Goal: Information Seeking & Learning: Learn about a topic

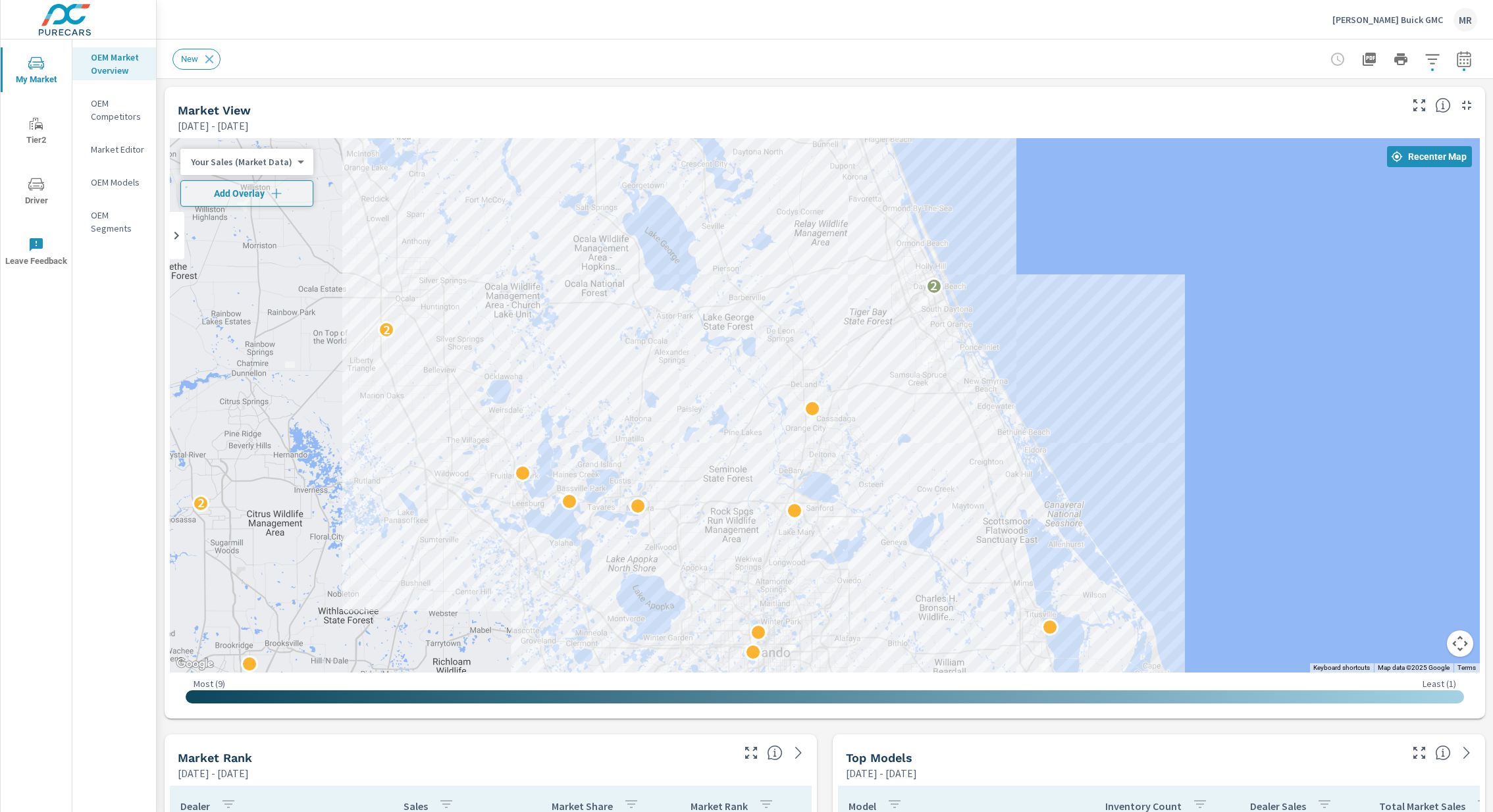
click at [1462, 18] on div "MR" at bounding box center [1465, 20] width 24 height 24
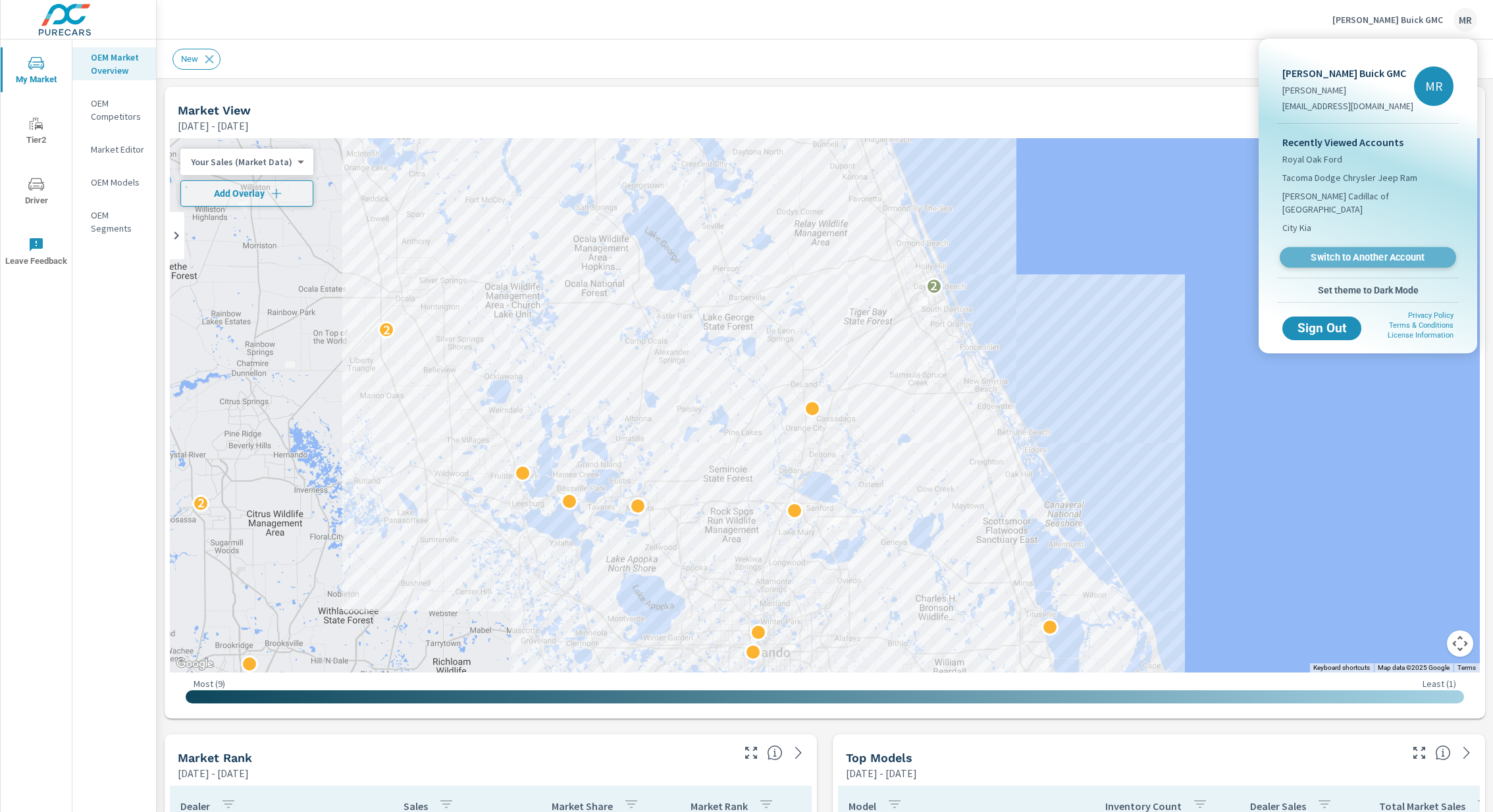
click at [1347, 251] on span "Switch to Another Account" at bounding box center [1367, 258] width 162 height 13
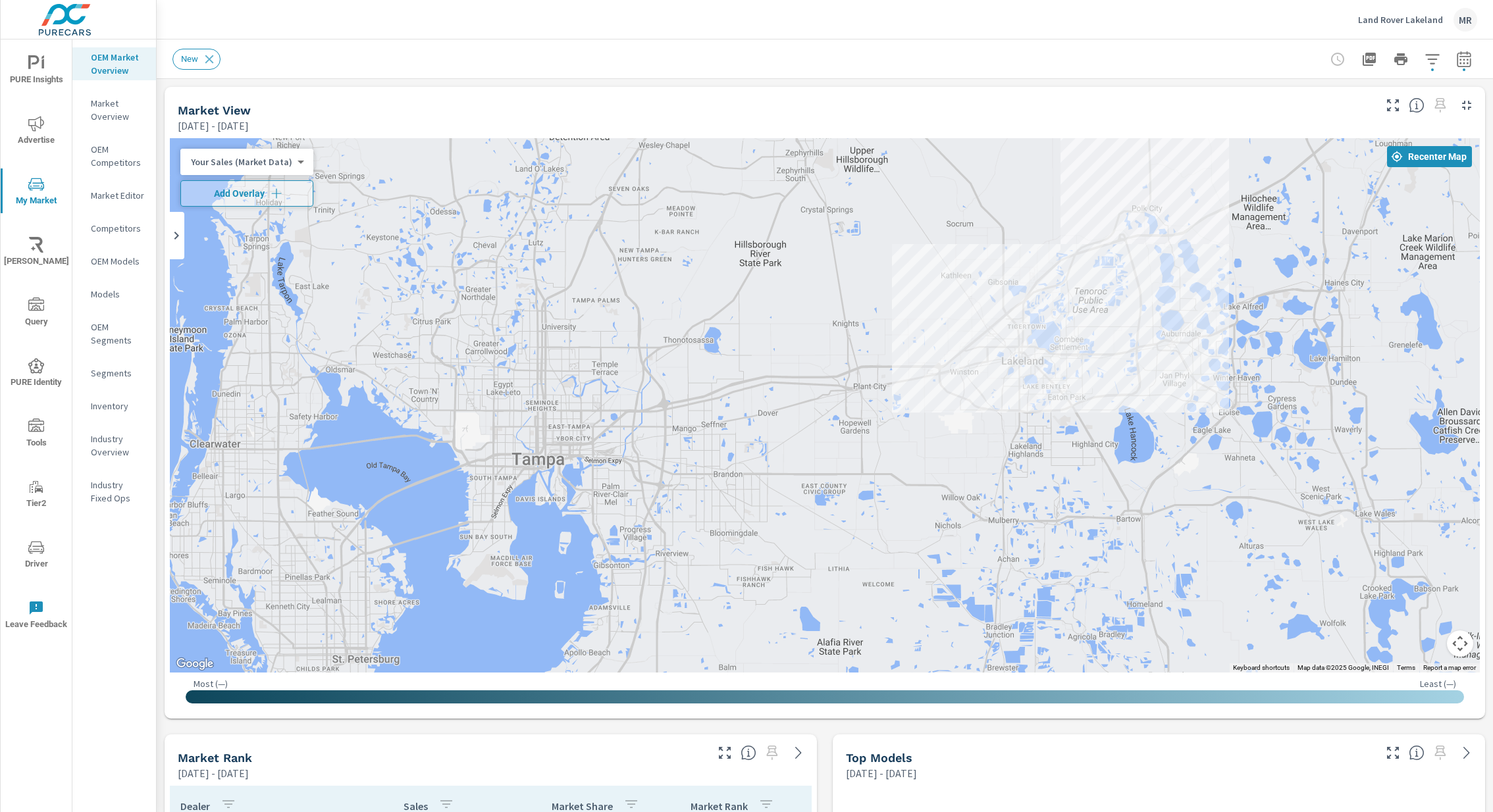
click at [1464, 65] on icon "button" at bounding box center [1463, 59] width 15 height 15
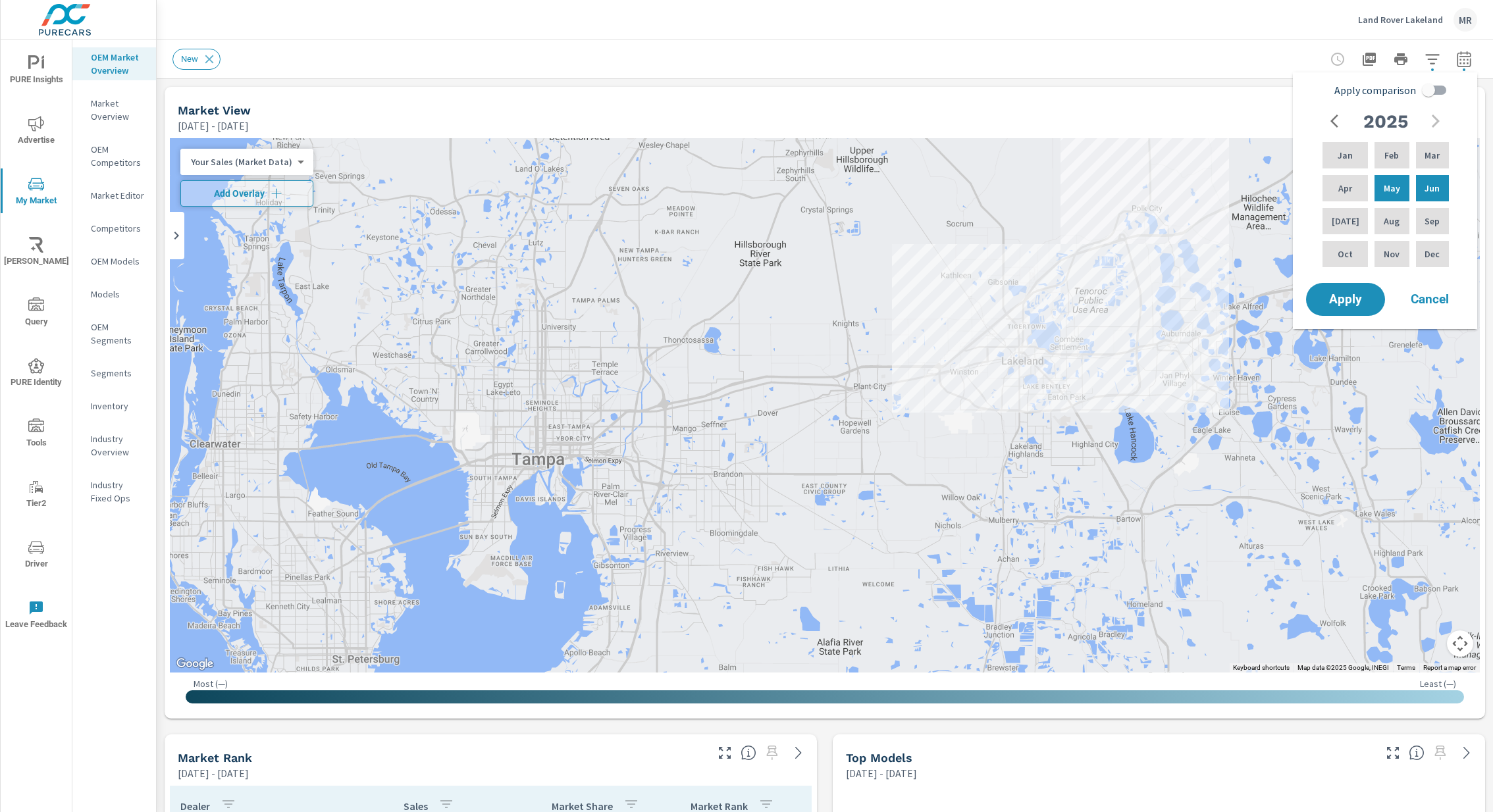
click at [1464, 65] on icon "button" at bounding box center [1463, 59] width 15 height 15
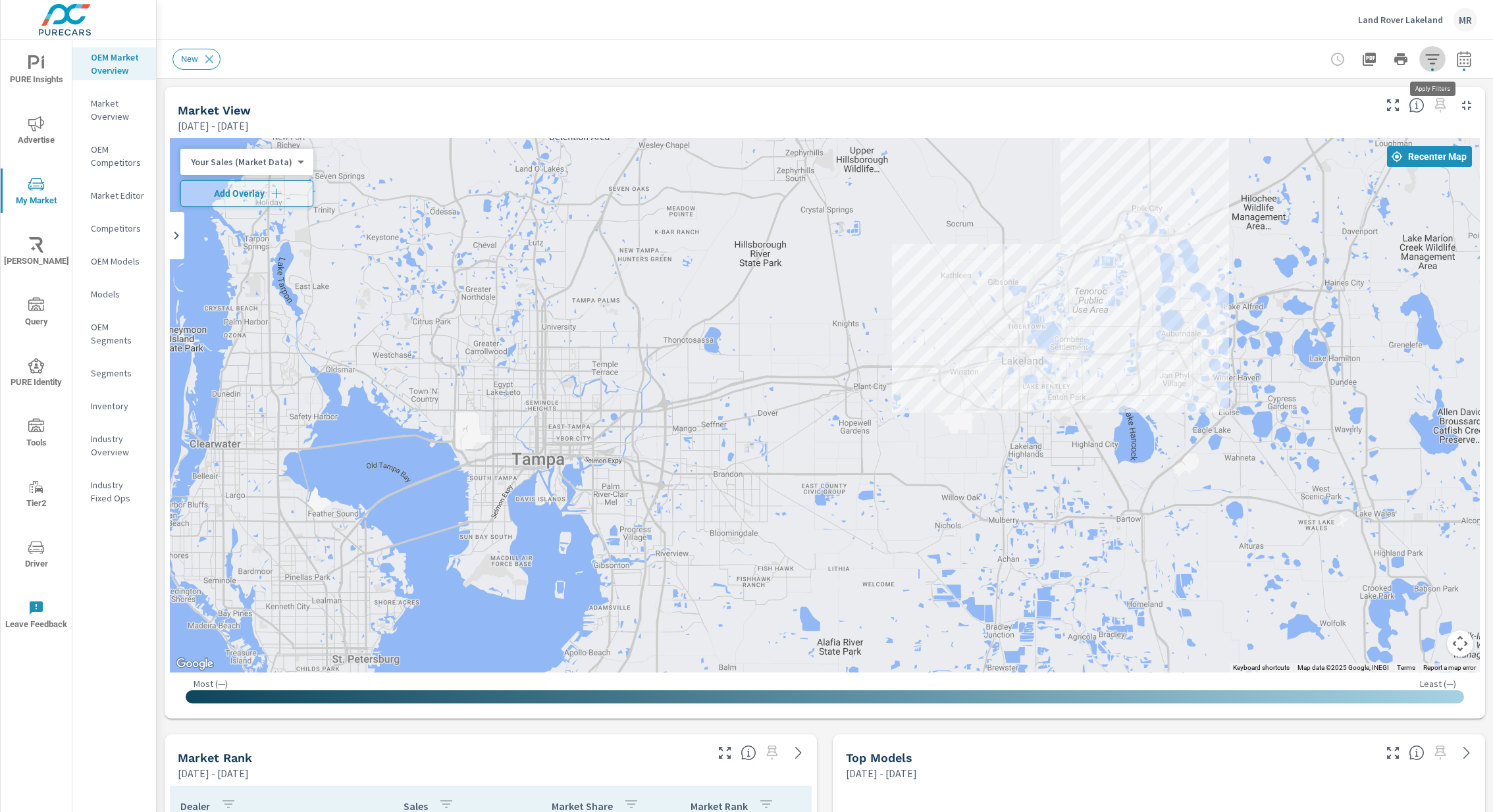
click at [1432, 58] on icon "button" at bounding box center [1432, 59] width 15 height 15
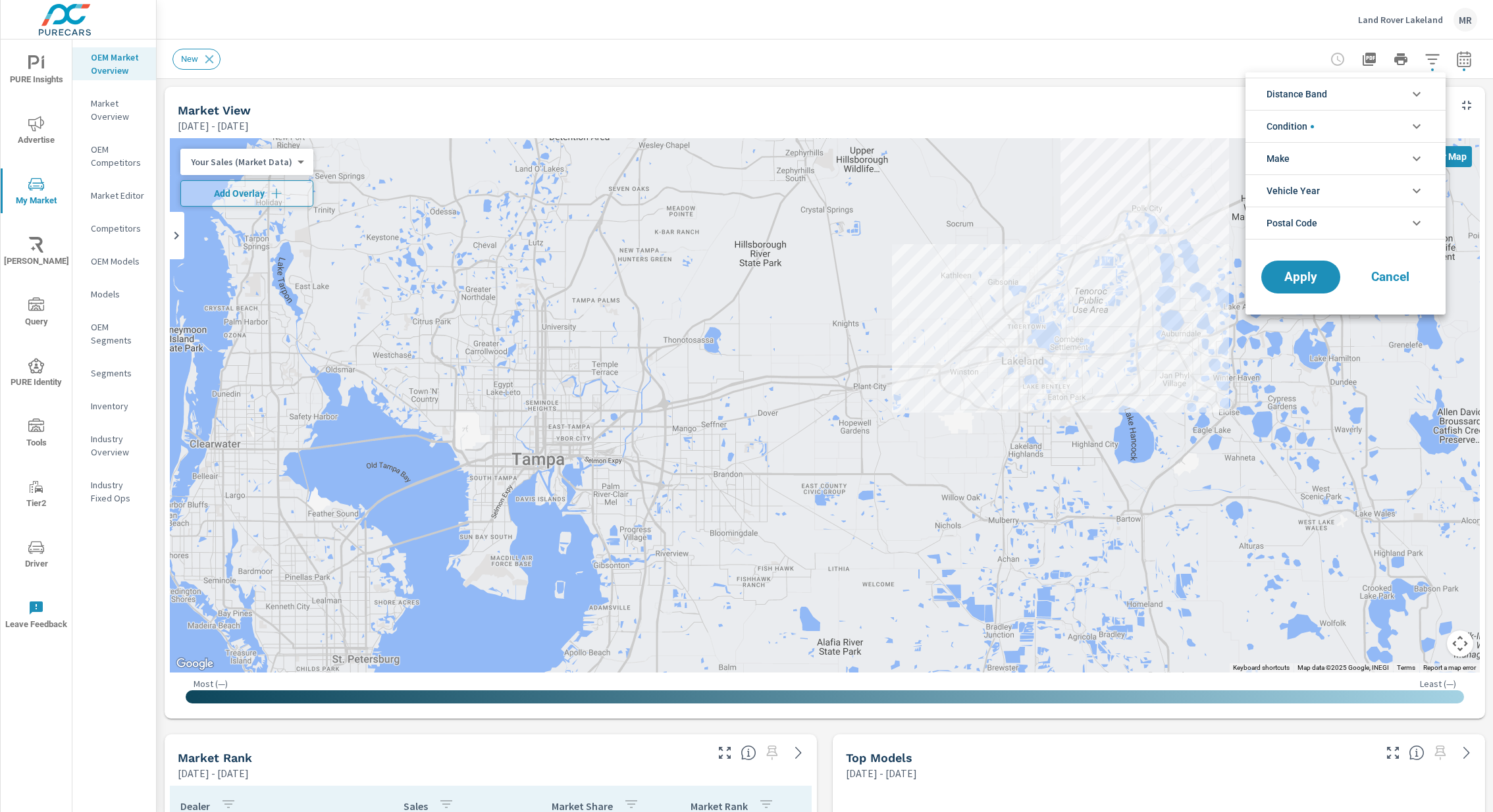
click at [1360, 159] on li "Make" at bounding box center [1345, 158] width 200 height 32
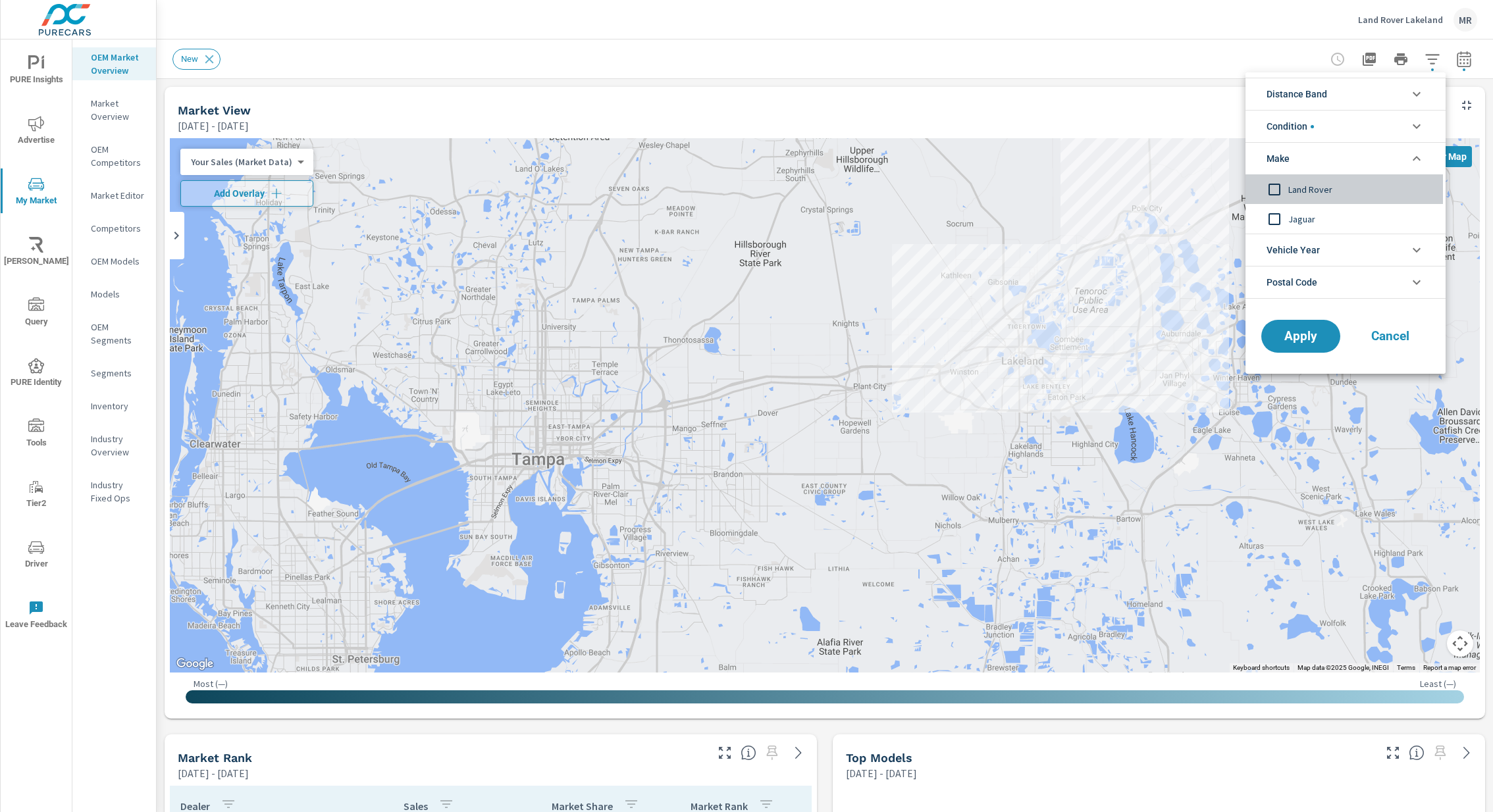
click at [1313, 187] on span "Land Rover" at bounding box center [1360, 190] width 144 height 15
drag, startPoint x: 1298, startPoint y: 346, endPoint x: 1287, endPoint y: 342, distance: 11.7
click at [1297, 346] on button "Apply" at bounding box center [1300, 336] width 82 height 34
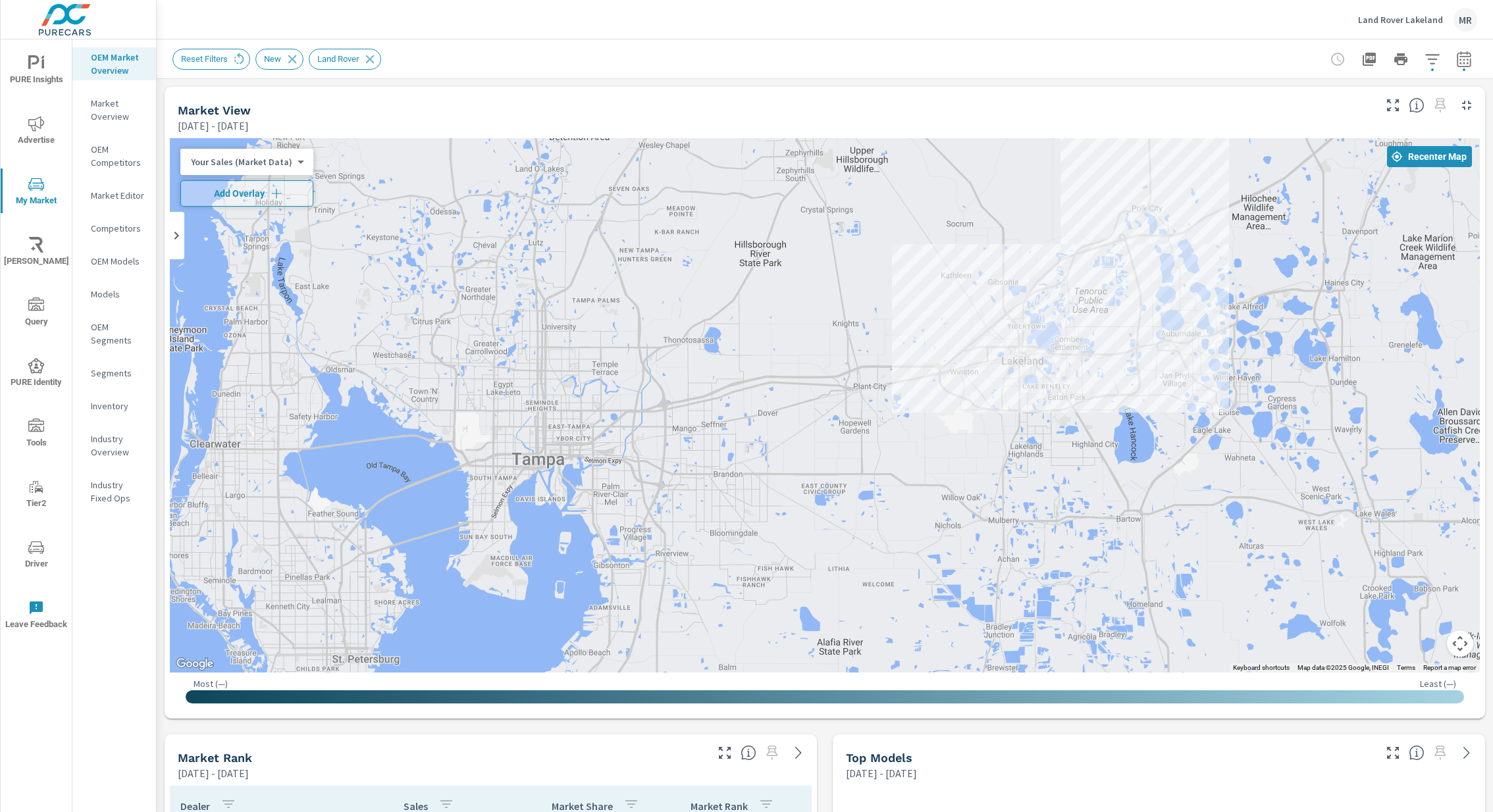
click at [252, 169] on div "Your Sales (Market Data) 0 ​" at bounding box center [247, 162] width 133 height 26
click at [254, 159] on body "PURE Insights Advertise My Market [PERSON_NAME] Query PURE Identity Tools Tier2…" at bounding box center [746, 406] width 1493 height 812
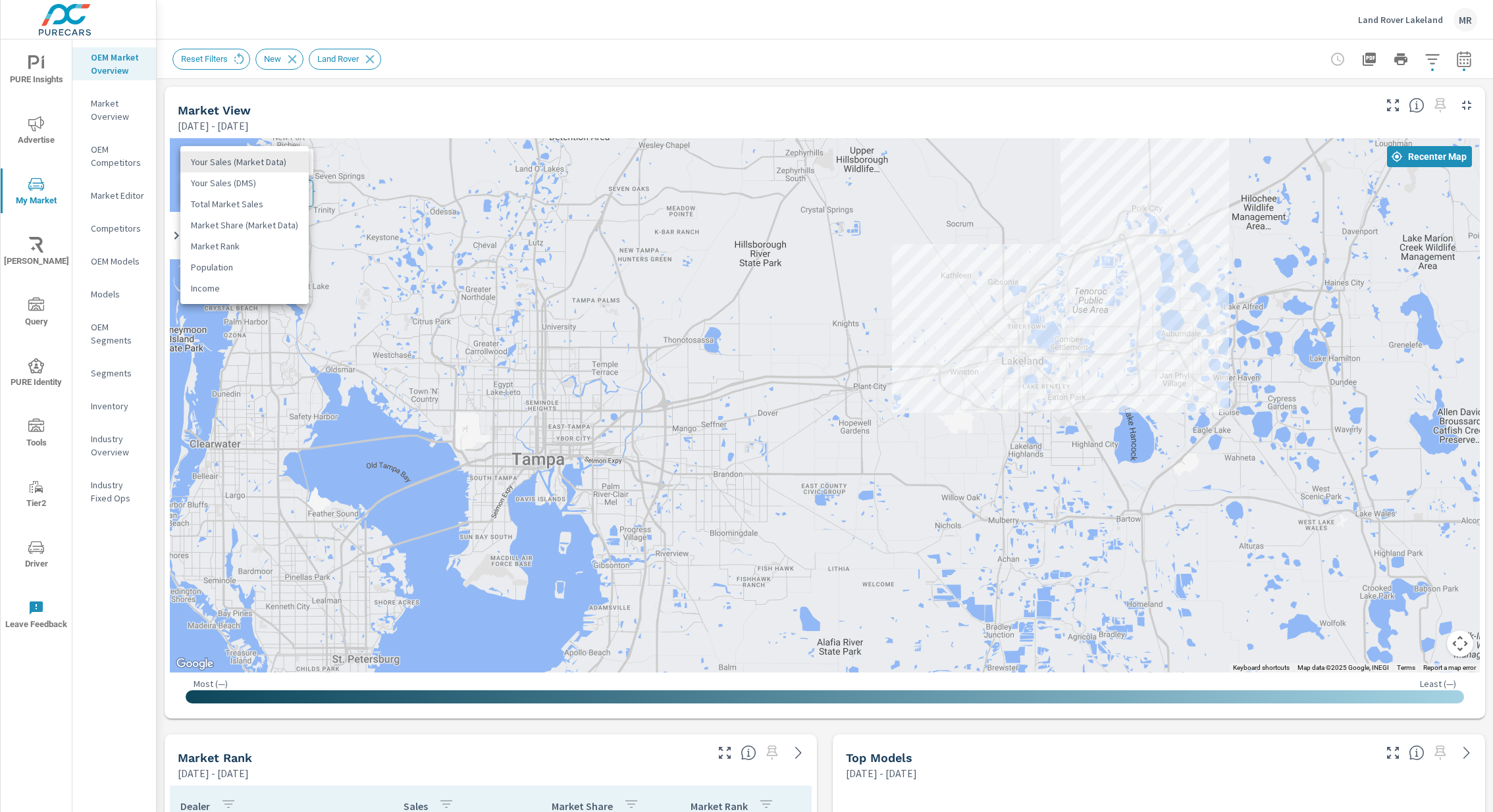
click at [276, 162] on li "Your Sales (Market Data)" at bounding box center [245, 162] width 129 height 21
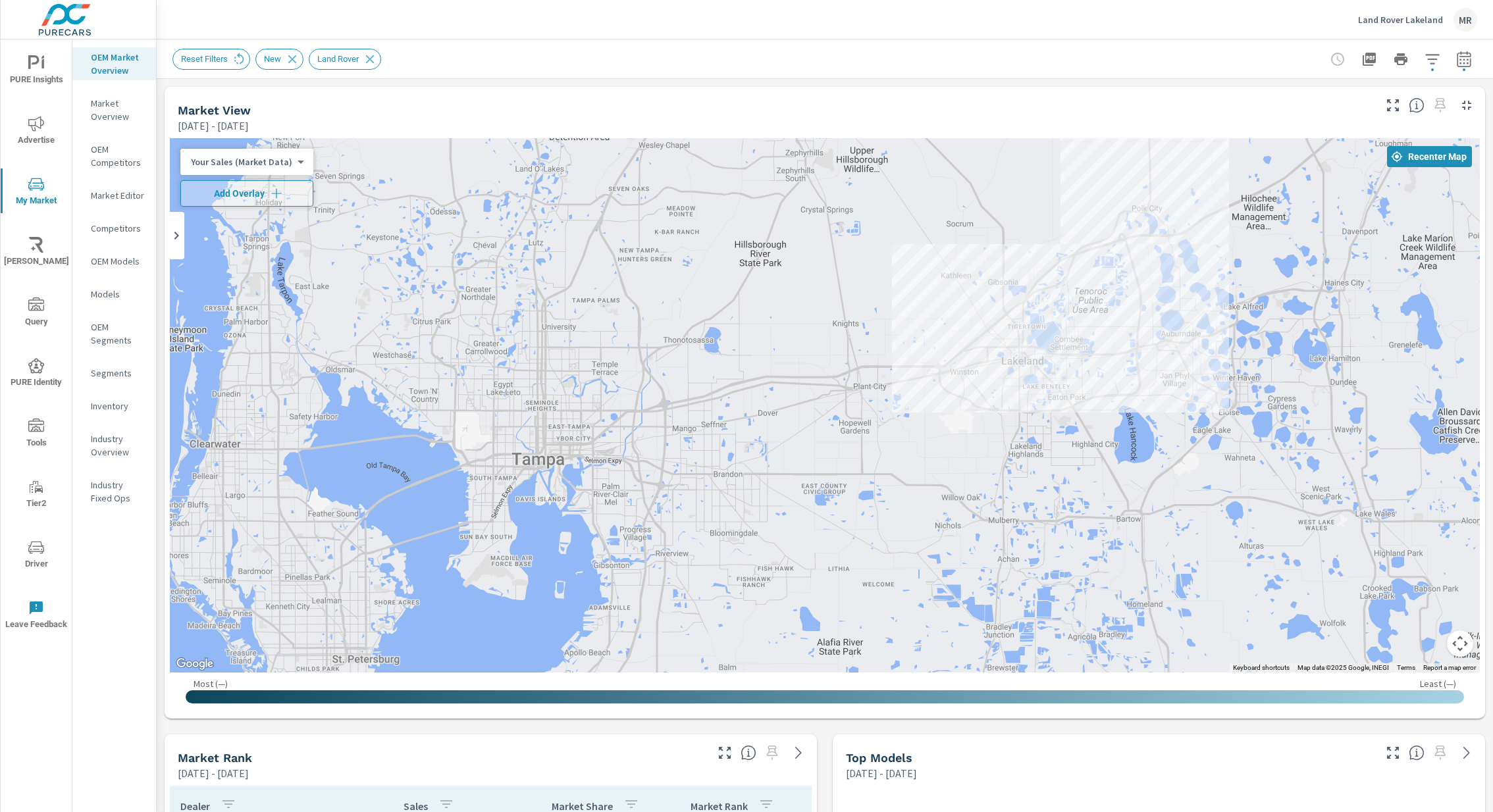
click at [374, 122] on div "[DATE] - [DATE]" at bounding box center [774, 126] width 1194 height 15
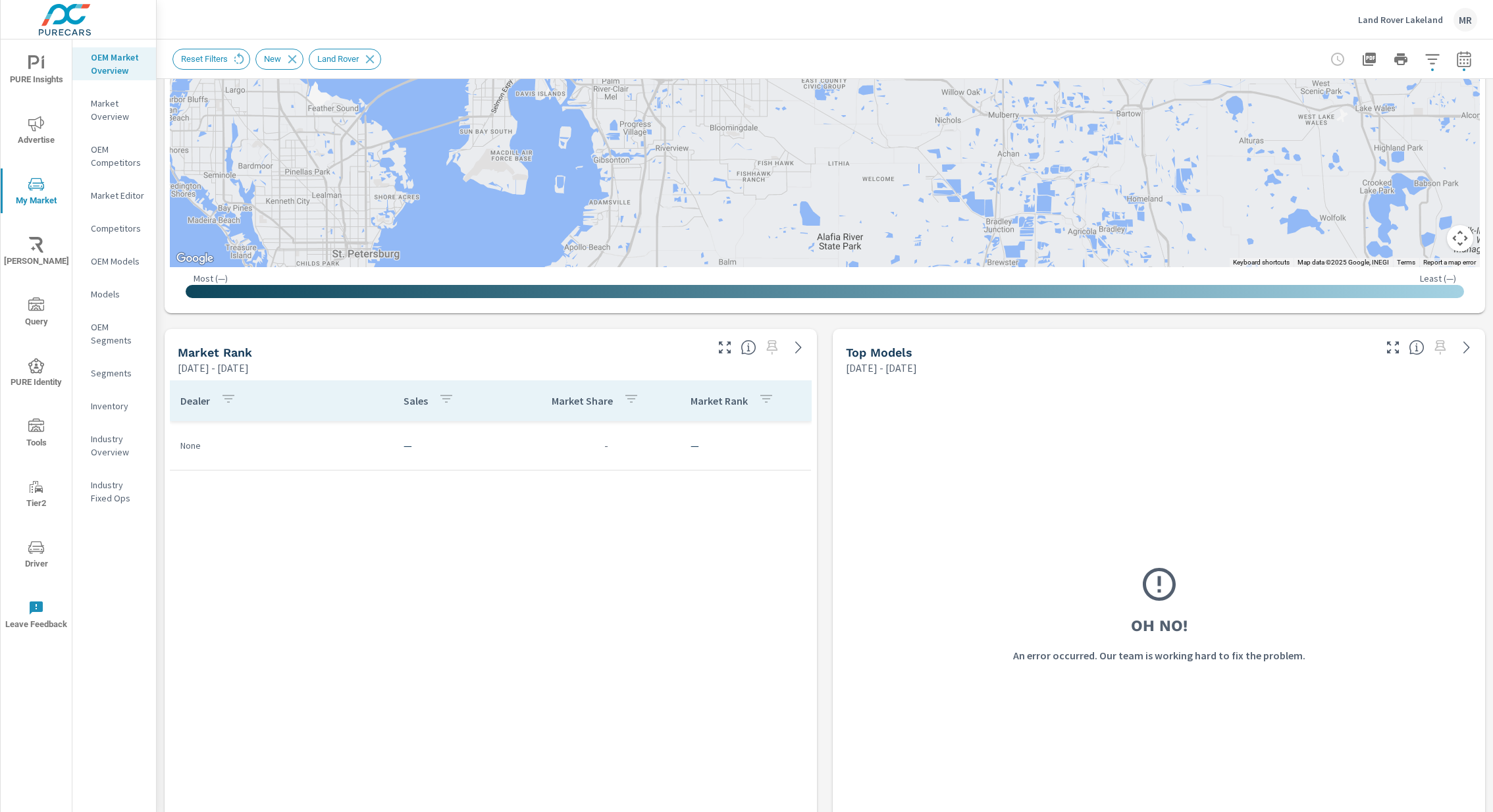
scroll to position [436, 0]
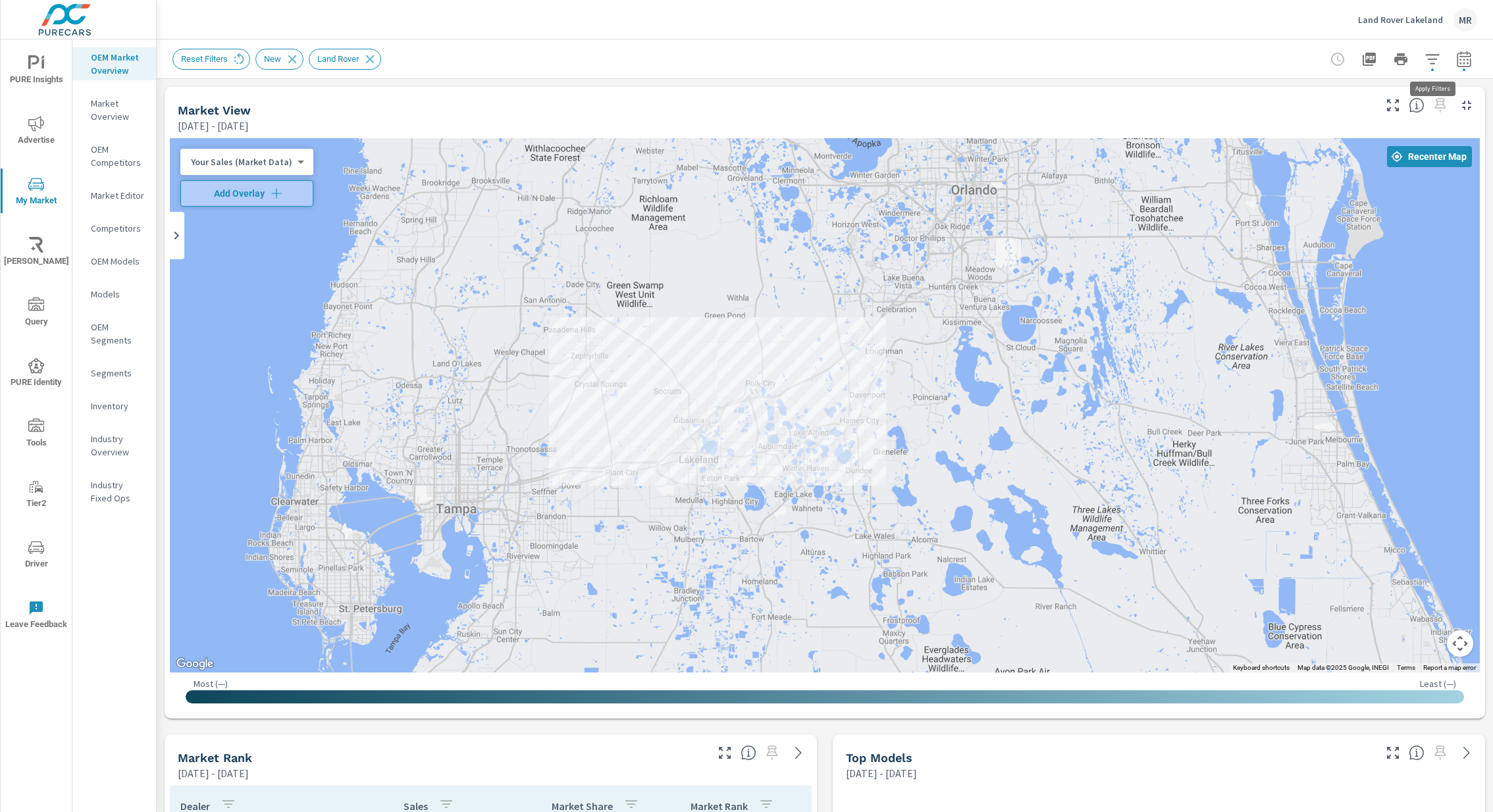
click at [1435, 62] on icon "button" at bounding box center [1432, 59] width 15 height 15
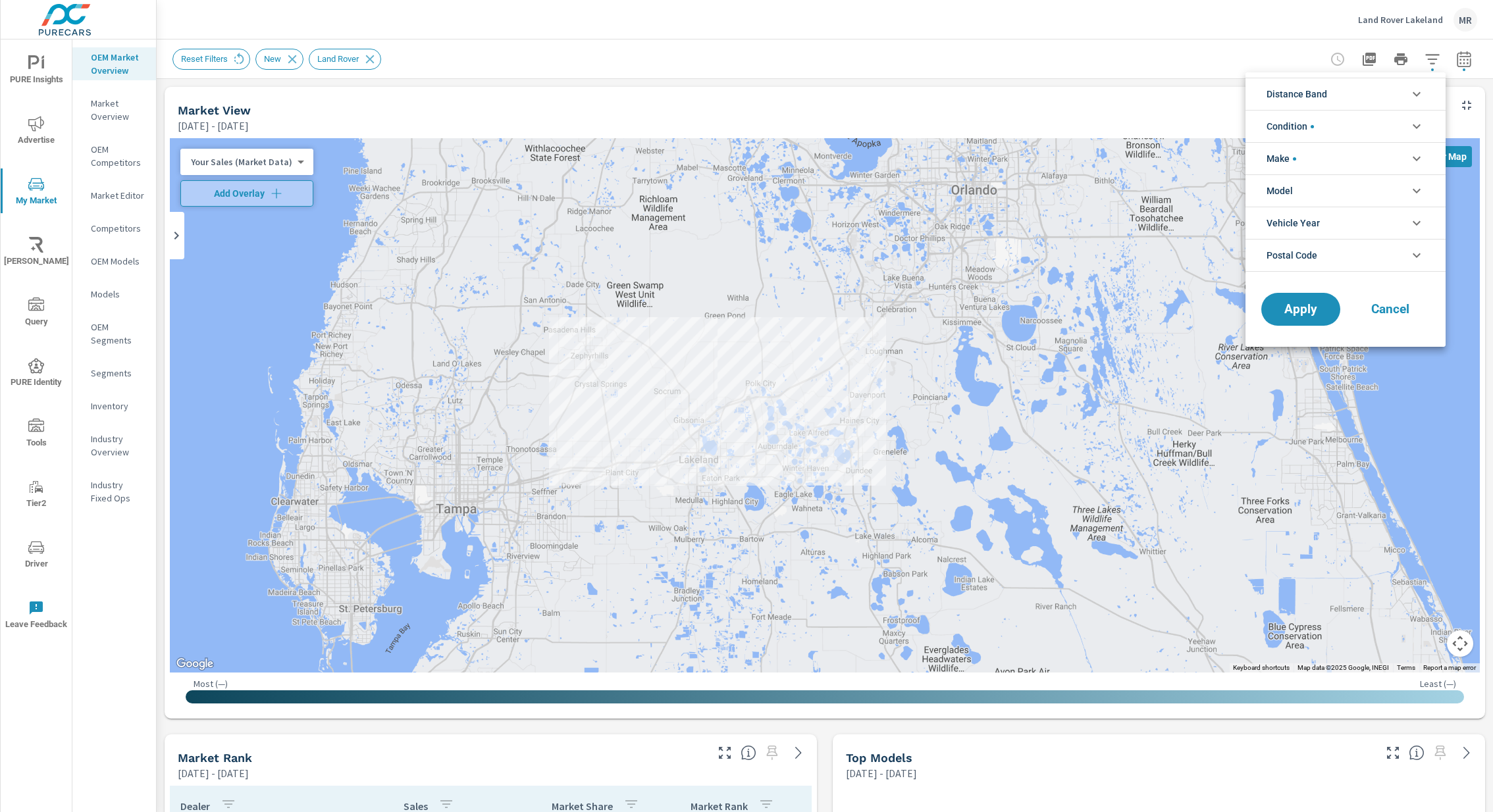
click at [1352, 122] on li "Condition" at bounding box center [1345, 126] width 200 height 32
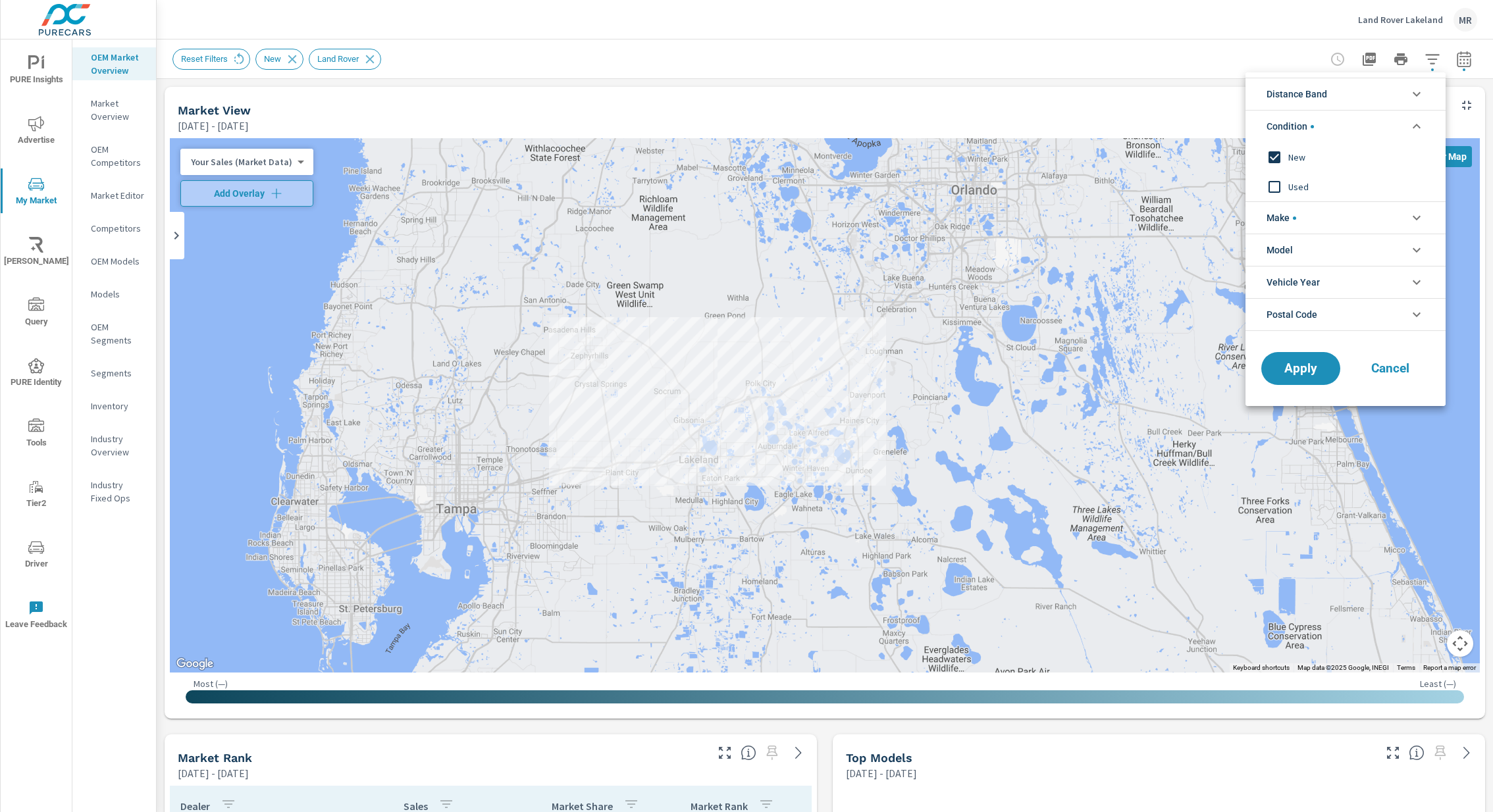
click at [1276, 191] on input "filter options" at bounding box center [1274, 186] width 27 height 27
click at [1278, 157] on input "filter options" at bounding box center [1274, 157] width 27 height 27
click at [1348, 216] on li "Make" at bounding box center [1345, 218] width 200 height 32
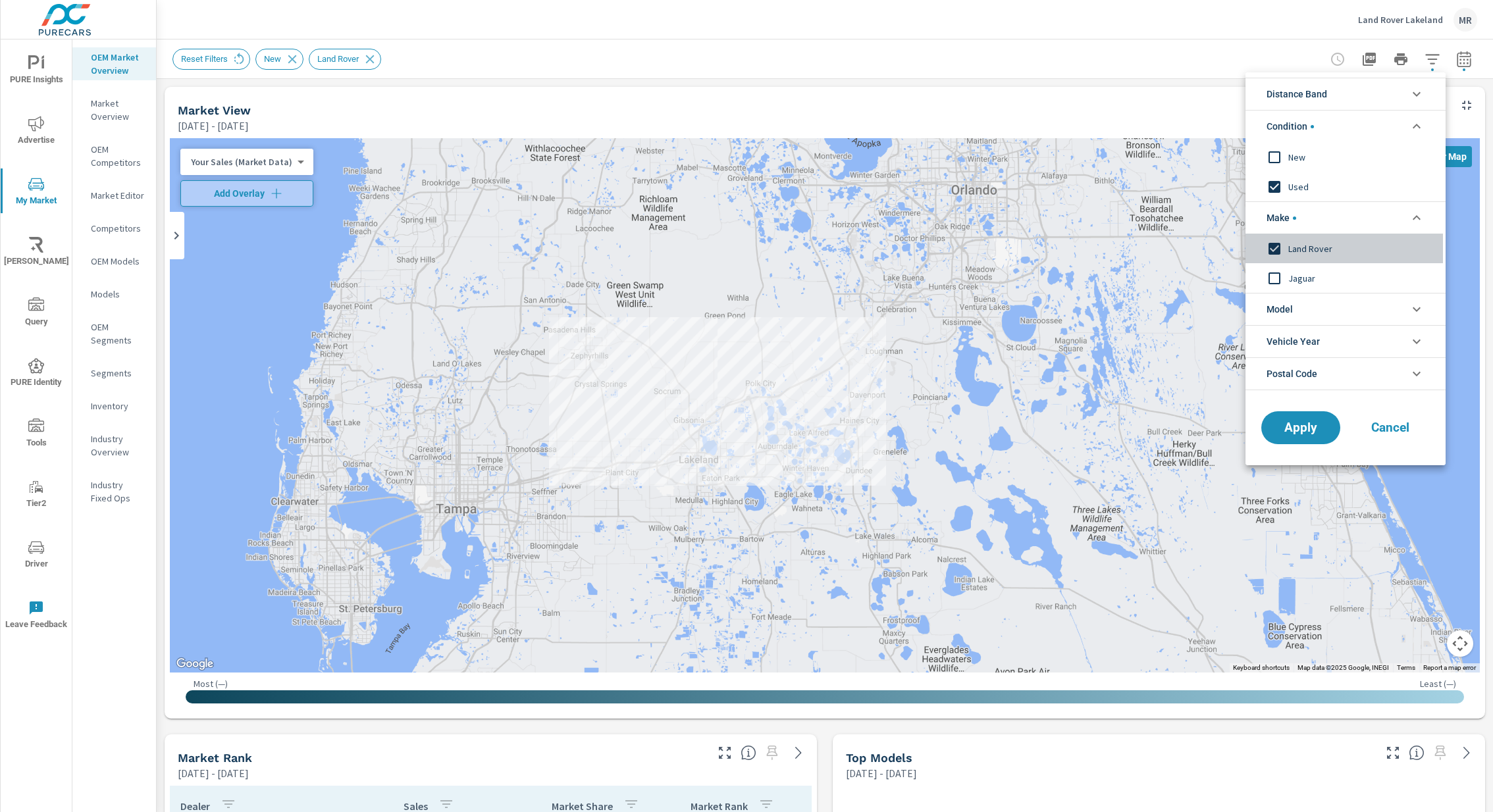
drag, startPoint x: 1278, startPoint y: 244, endPoint x: 1305, endPoint y: 309, distance: 70.4
click at [1280, 244] on input "filter options" at bounding box center [1274, 248] width 27 height 27
drag, startPoint x: 1310, startPoint y: 413, endPoint x: 1081, endPoint y: 388, distance: 230.4
click at [1303, 412] on button "Apply" at bounding box center [1300, 427] width 79 height 33
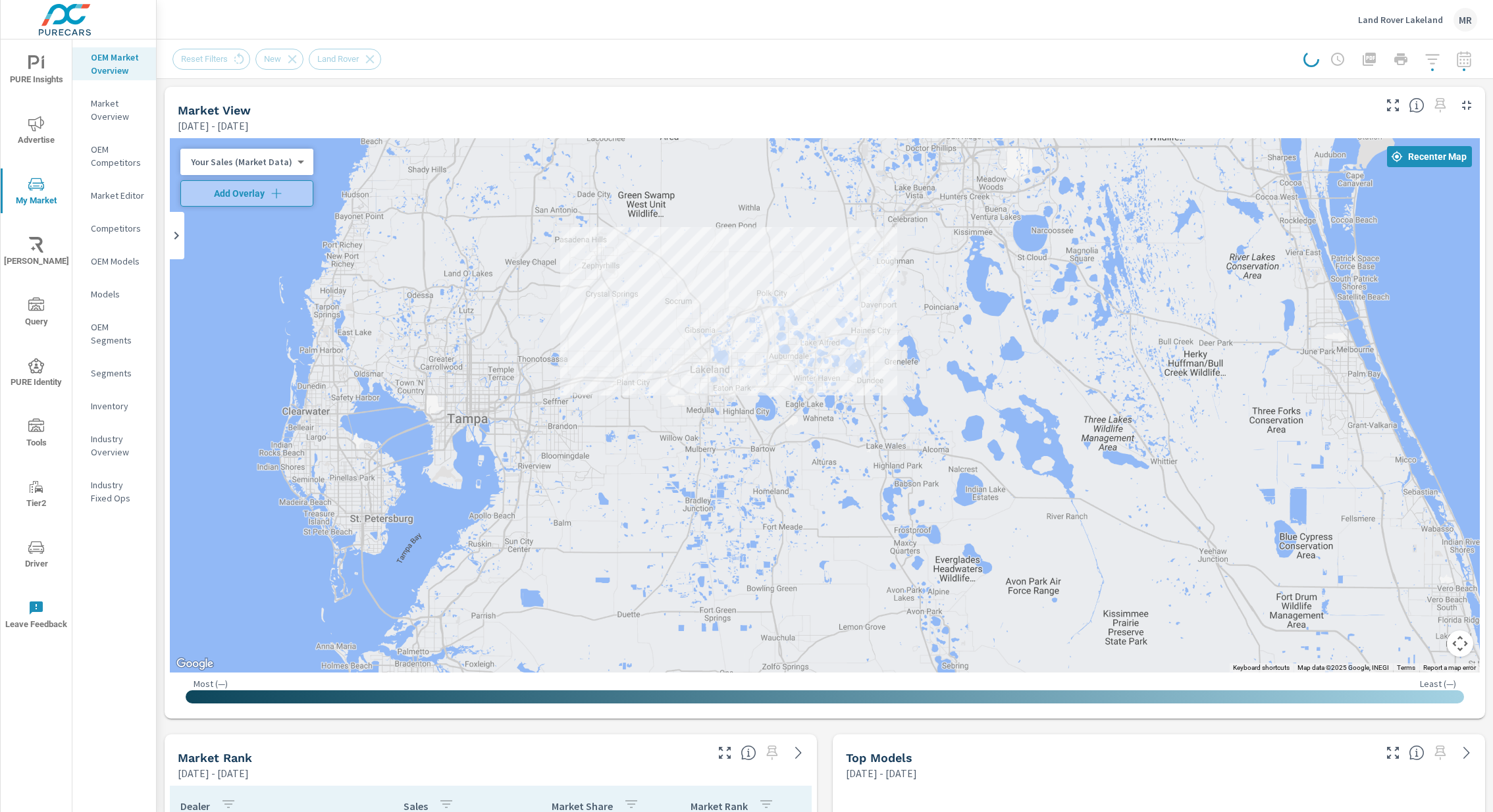
drag, startPoint x: 840, startPoint y: 361, endPoint x: 852, endPoint y: 270, distance: 91.8
click at [852, 270] on div at bounding box center [825, 405] width 1310 height 535
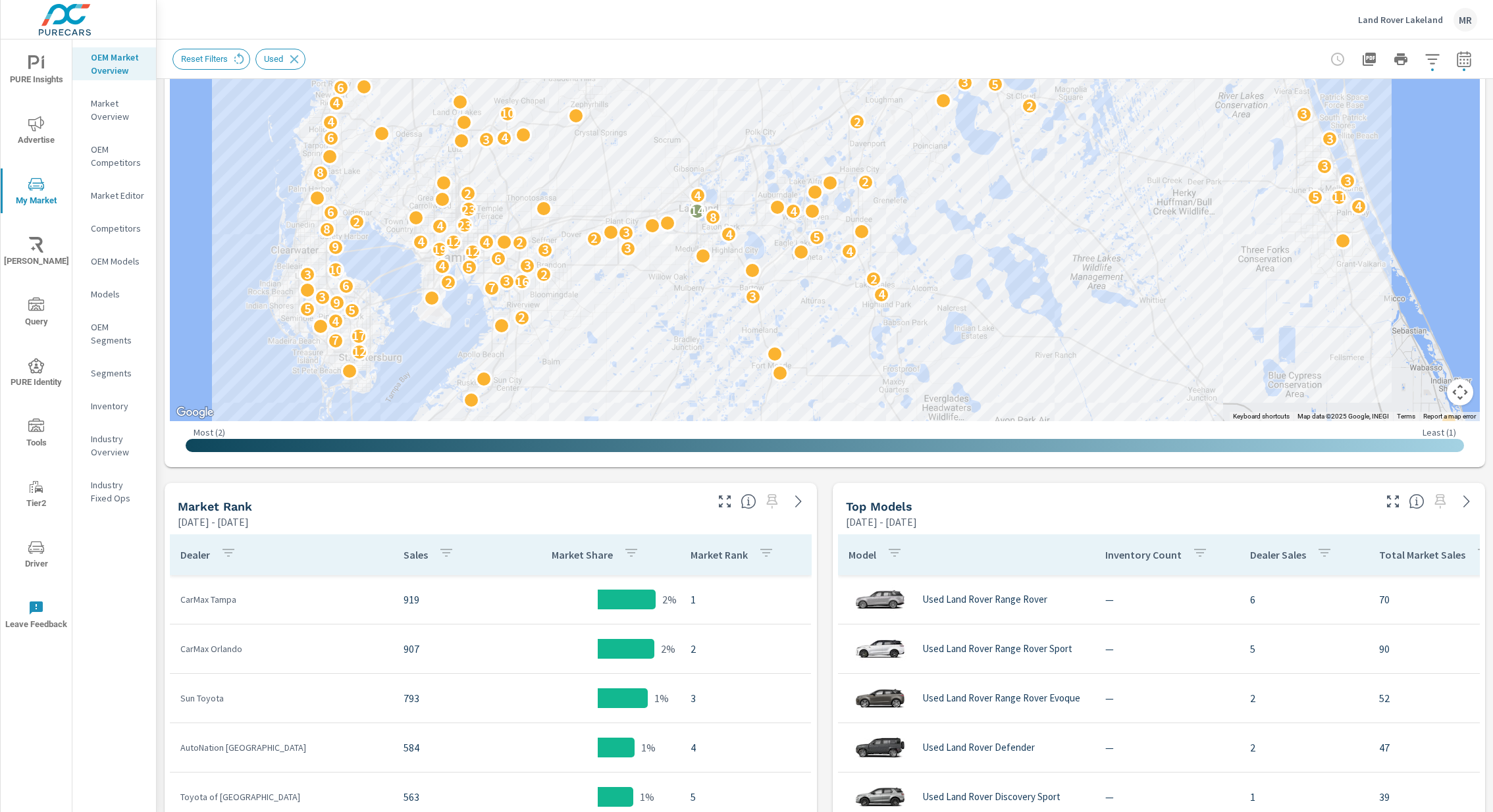
scroll to position [369, 0]
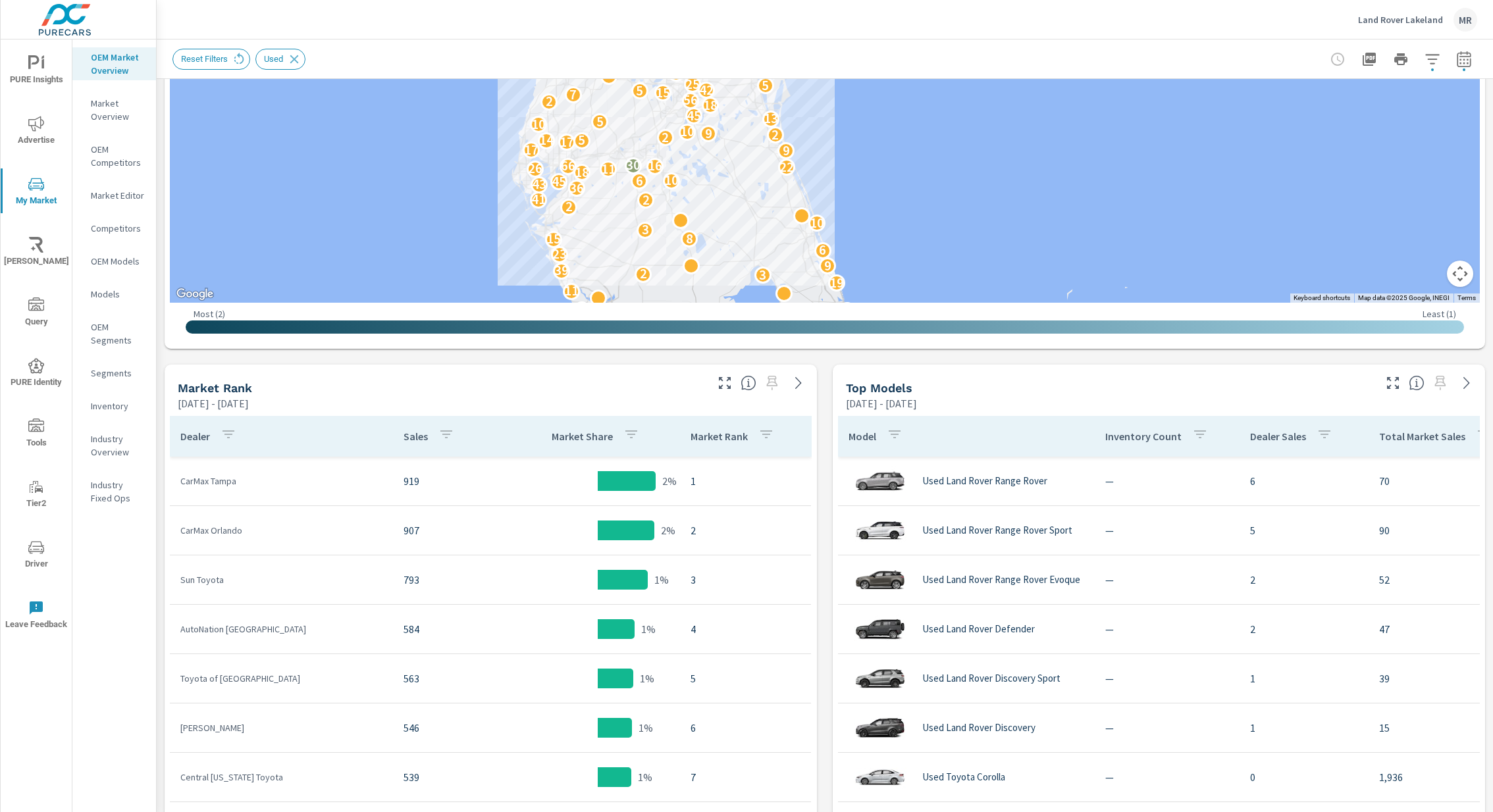
click at [593, 34] on div "Land Rover Lakeland MR" at bounding box center [824, 19] width 1305 height 39
click at [826, 376] on div "Market View [DATE] - [DATE] ← Move left → Move right ↑ Move up ↓ Move down + Zo…" at bounding box center [825, 572] width 1336 height 1727
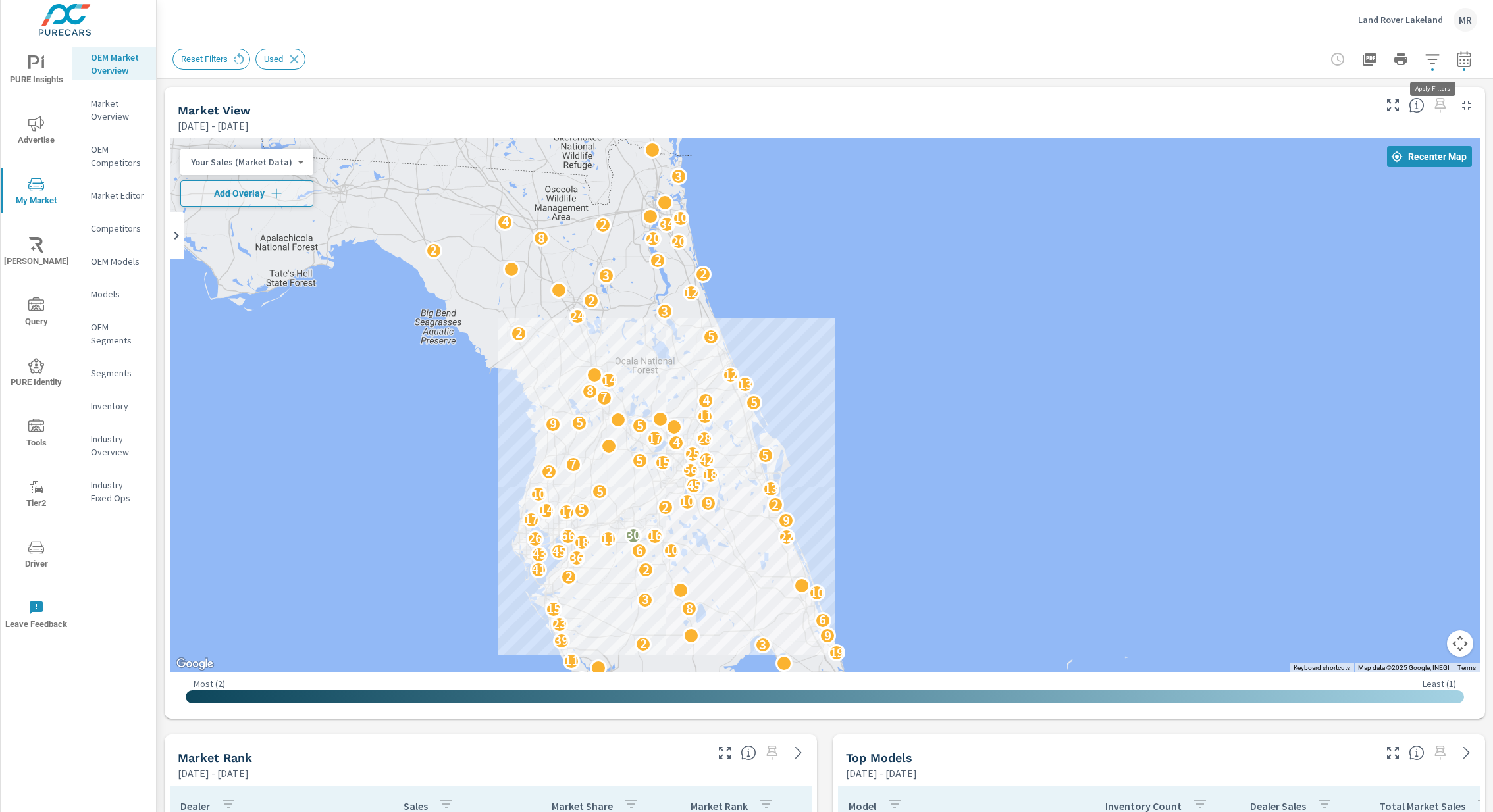
click at [1433, 58] on icon "button" at bounding box center [1432, 59] width 14 height 10
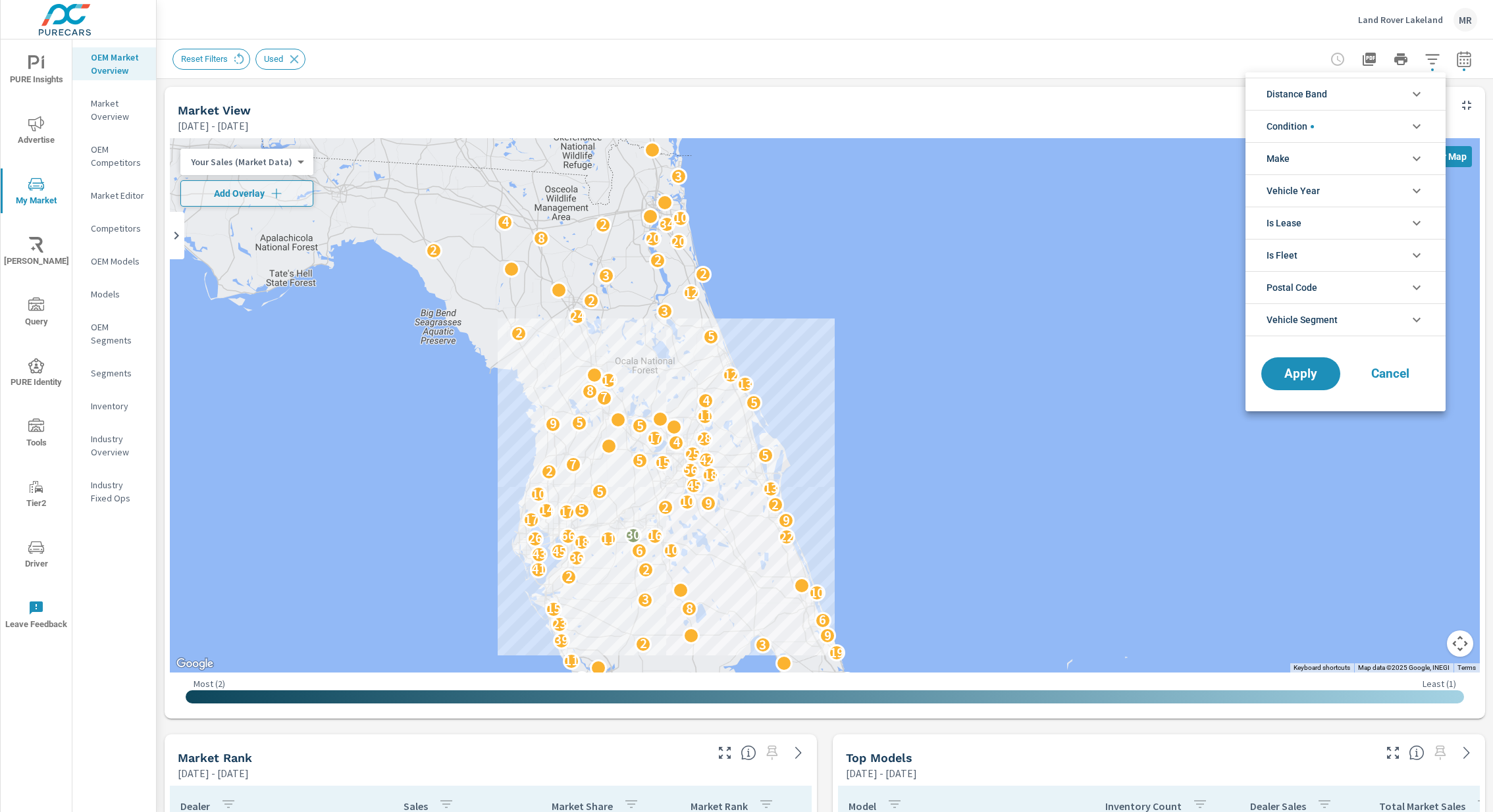
scroll to position [30, 0]
click at [1340, 126] on li "Condition" at bounding box center [1345, 126] width 200 height 32
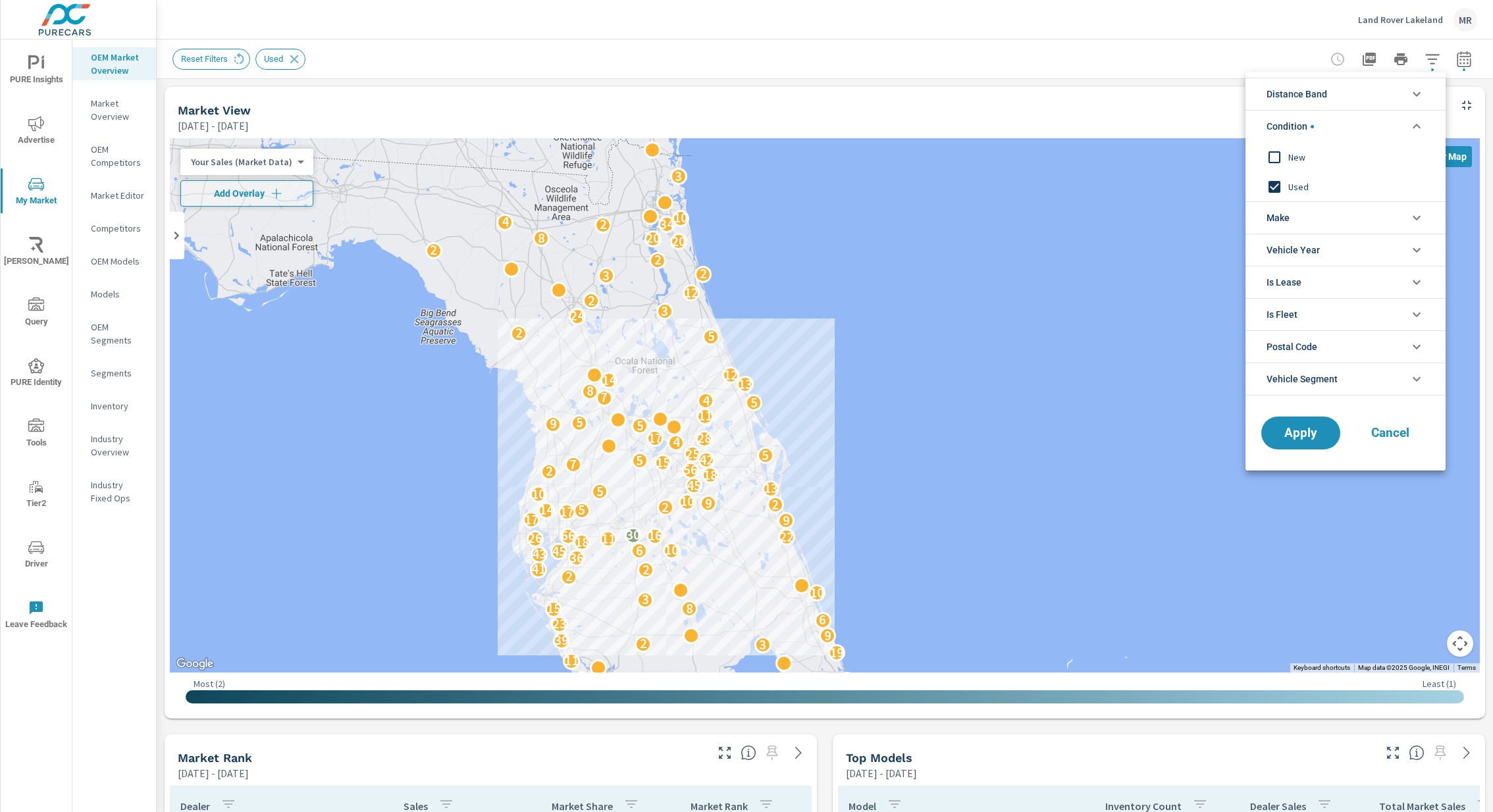
scroll to position [0, 0]
click at [1277, 183] on input "filter options" at bounding box center [1274, 186] width 27 height 27
click at [1278, 157] on input "filter options" at bounding box center [1274, 157] width 27 height 27
click at [1315, 221] on li "Make" at bounding box center [1345, 218] width 200 height 32
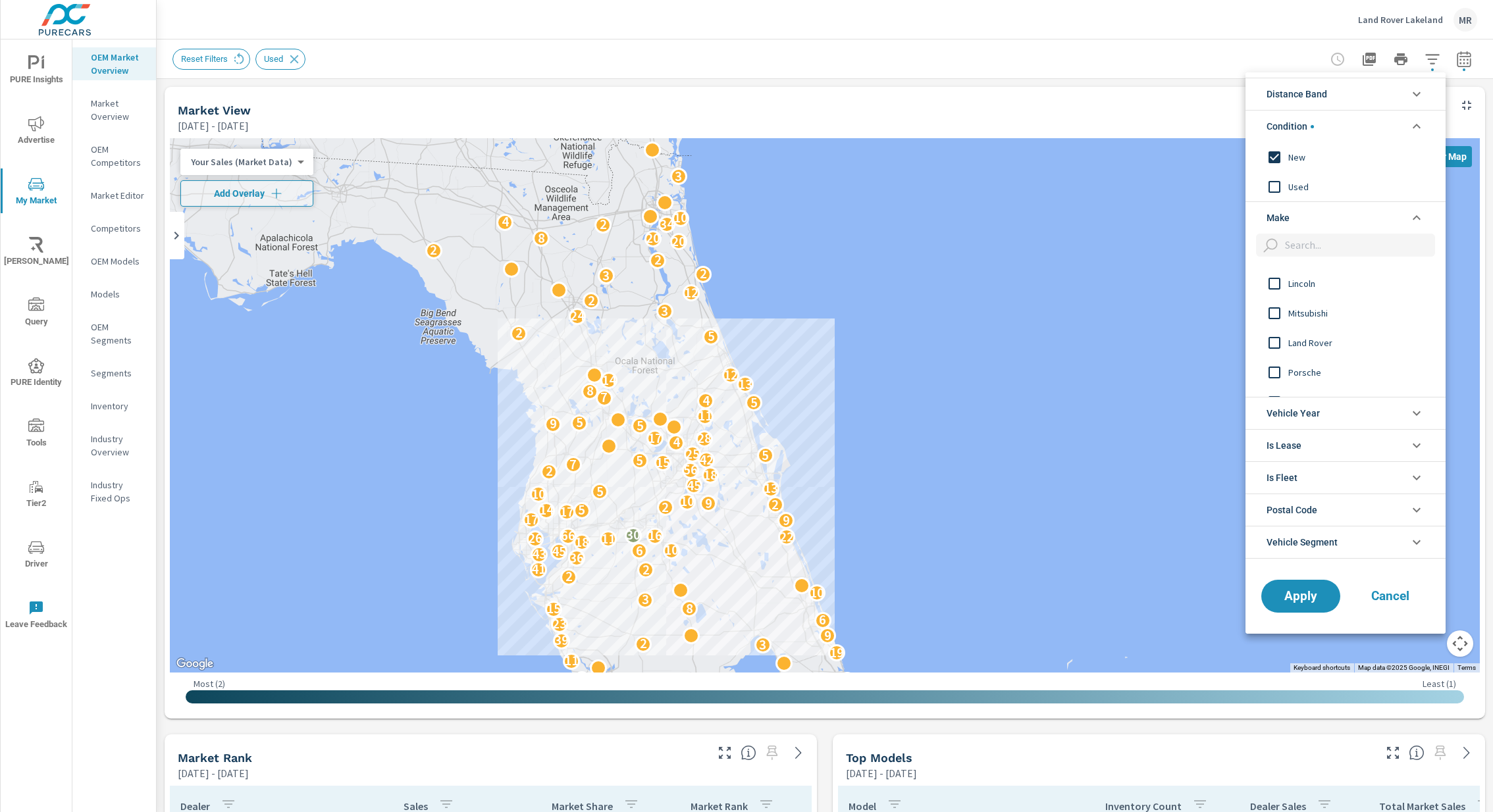
scroll to position [774, 0]
click at [1277, 273] on input "filter options" at bounding box center [1274, 274] width 27 height 27
drag, startPoint x: 1300, startPoint y: 591, endPoint x: 1237, endPoint y: 571, distance: 66.1
click at [1298, 590] on span "Apply" at bounding box center [1300, 596] width 53 height 12
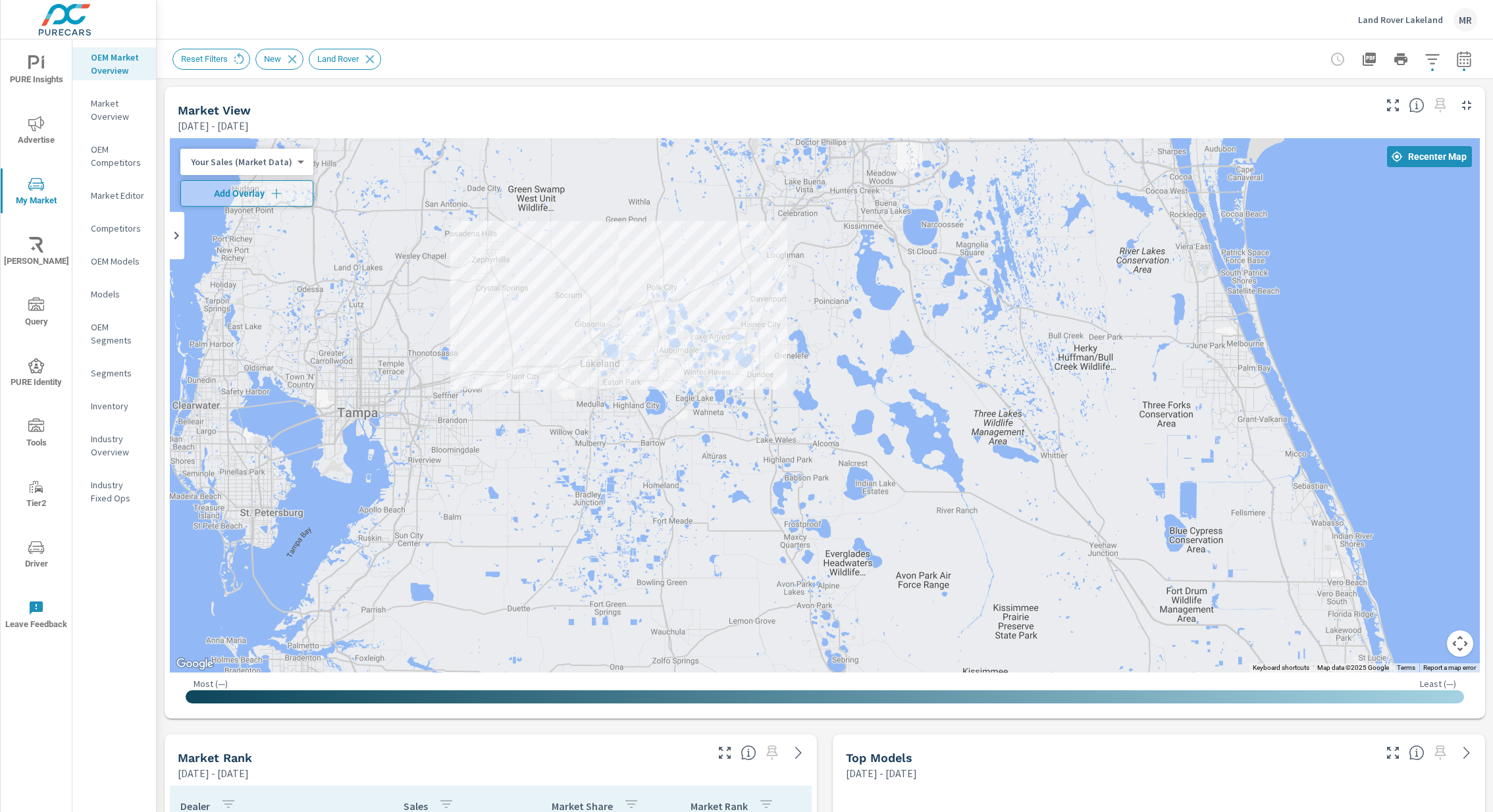
drag, startPoint x: 428, startPoint y: 568, endPoint x: 1000, endPoint y: 487, distance: 577.7
click at [1000, 487] on div at bounding box center [825, 405] width 1310 height 535
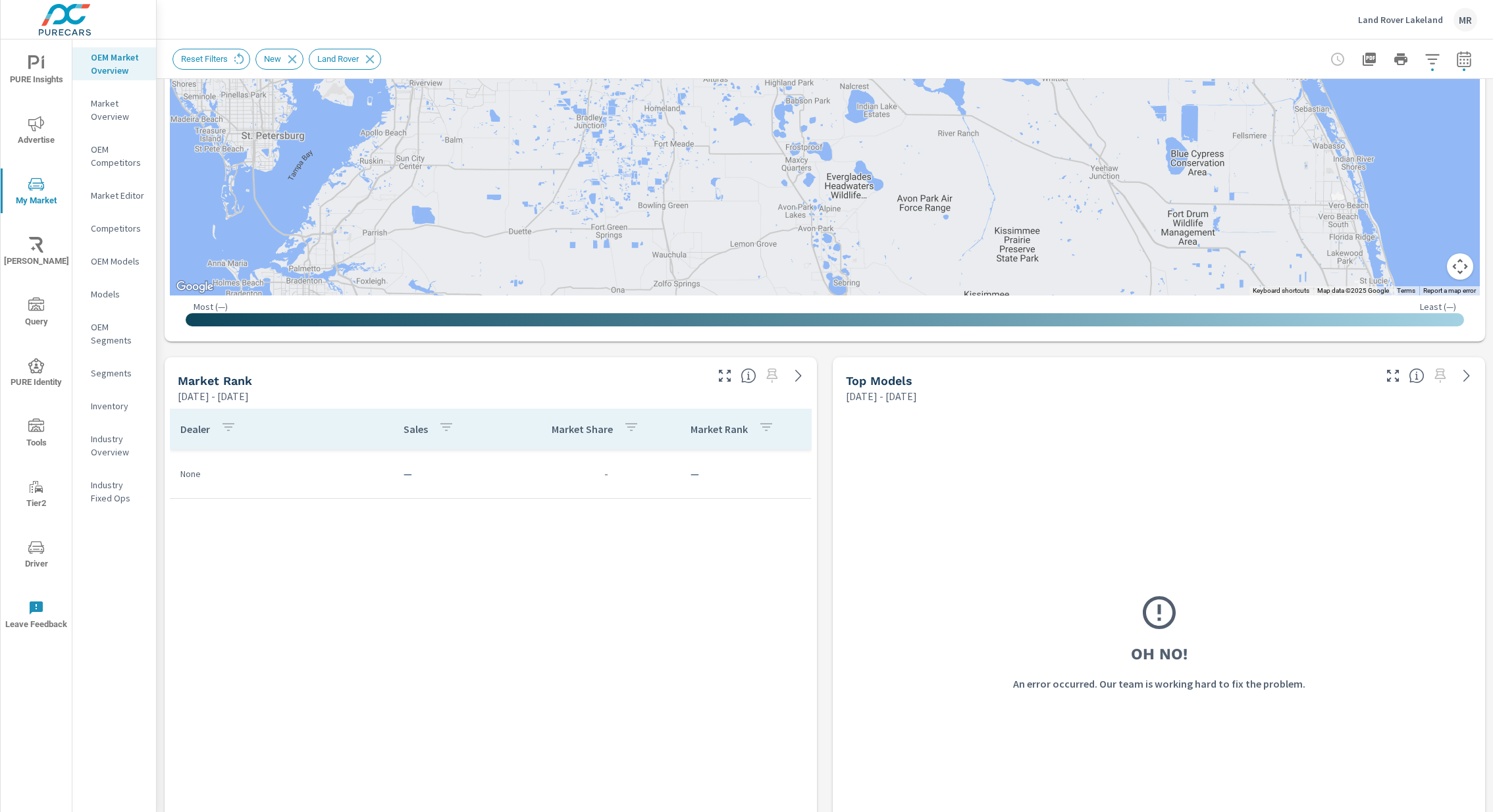
scroll to position [378, 0]
